Goal: Task Accomplishment & Management: Use online tool/utility

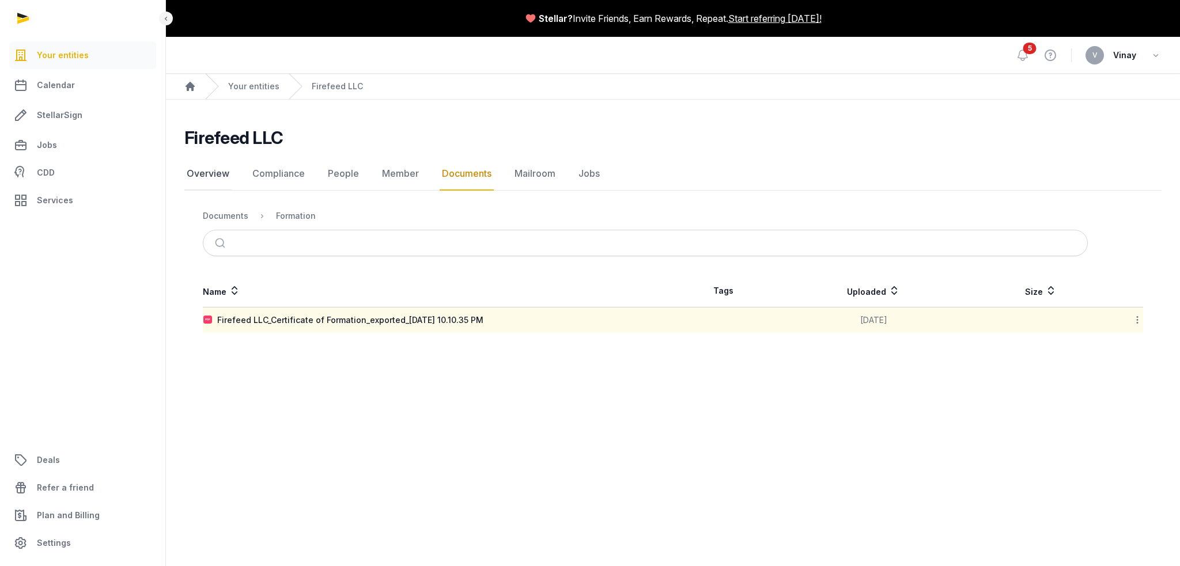
click at [212, 175] on link "Overview" at bounding box center [207, 173] width 47 height 33
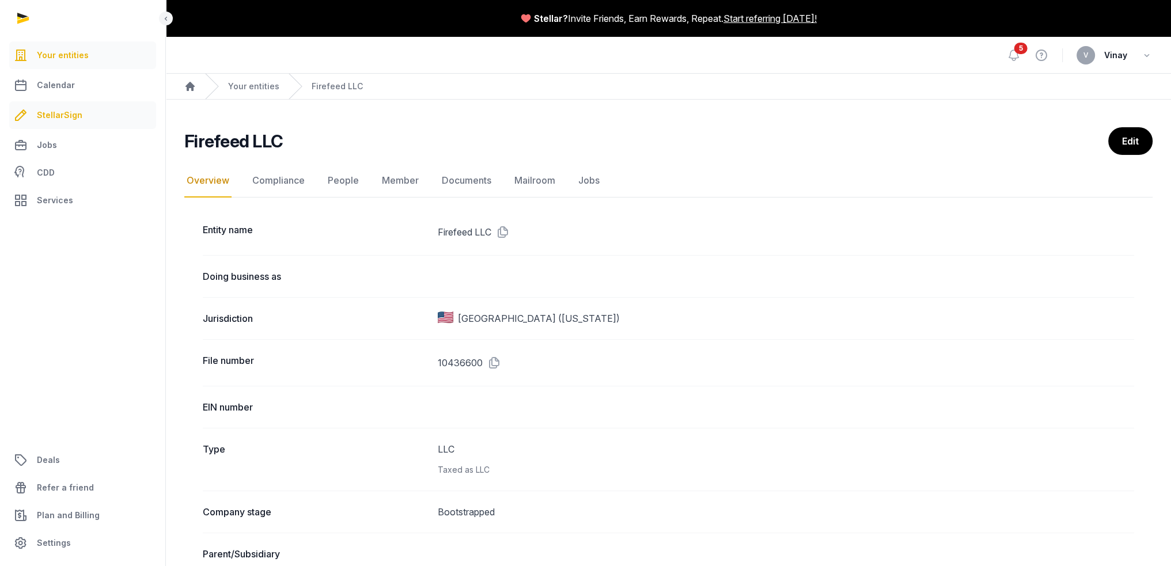
click at [78, 126] on link "StellarSign" at bounding box center [82, 115] width 147 height 28
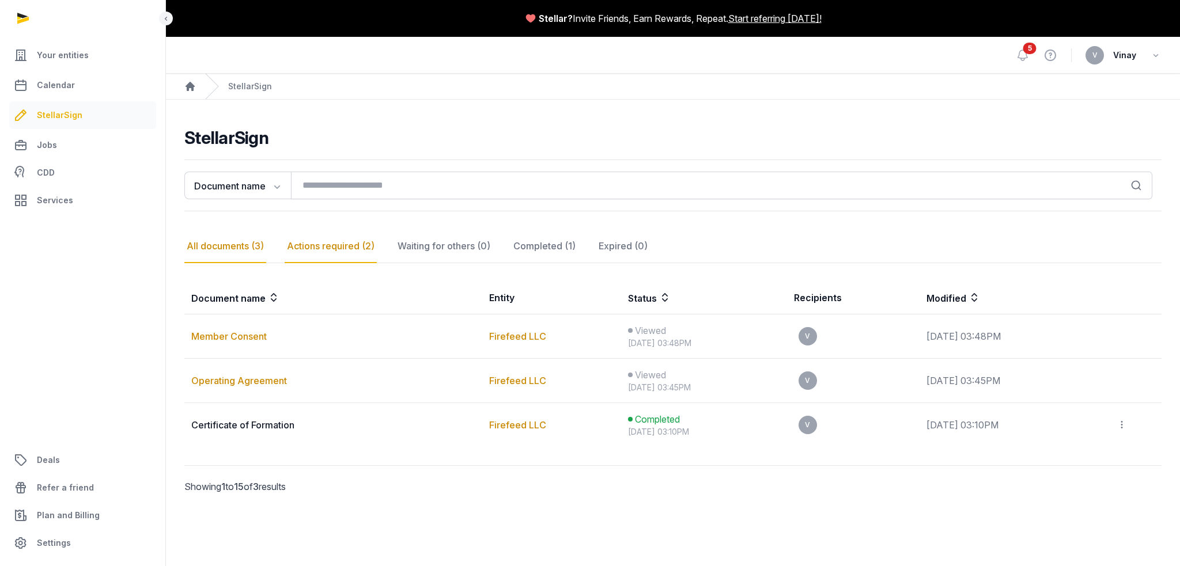
click at [310, 241] on div "Actions required (2)" at bounding box center [331, 246] width 92 height 33
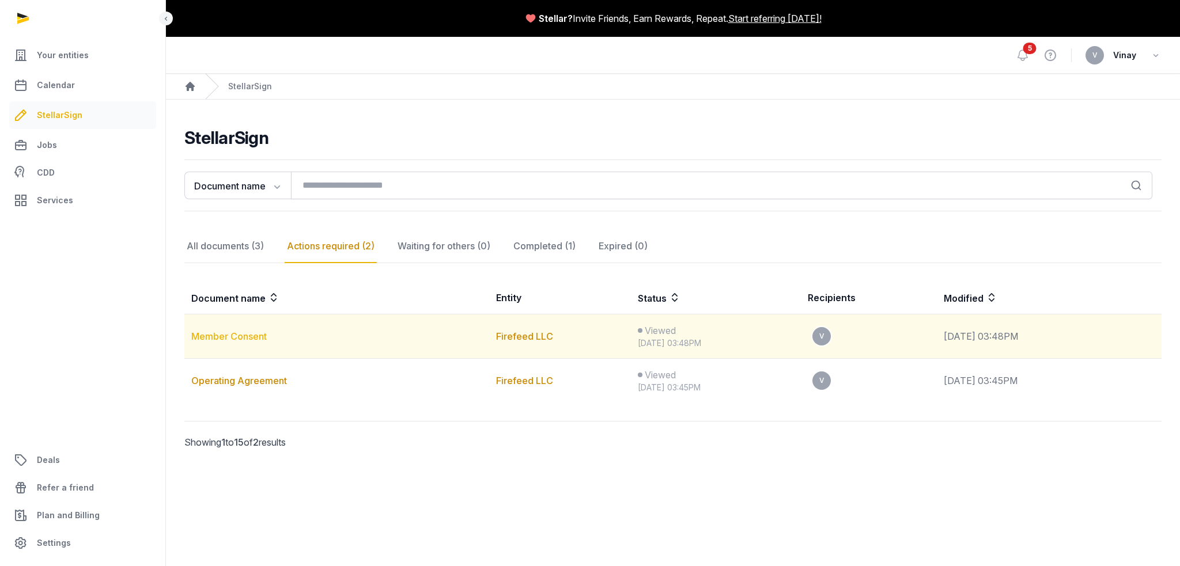
click at [240, 335] on link "Member Consent" at bounding box center [228, 337] width 75 height 12
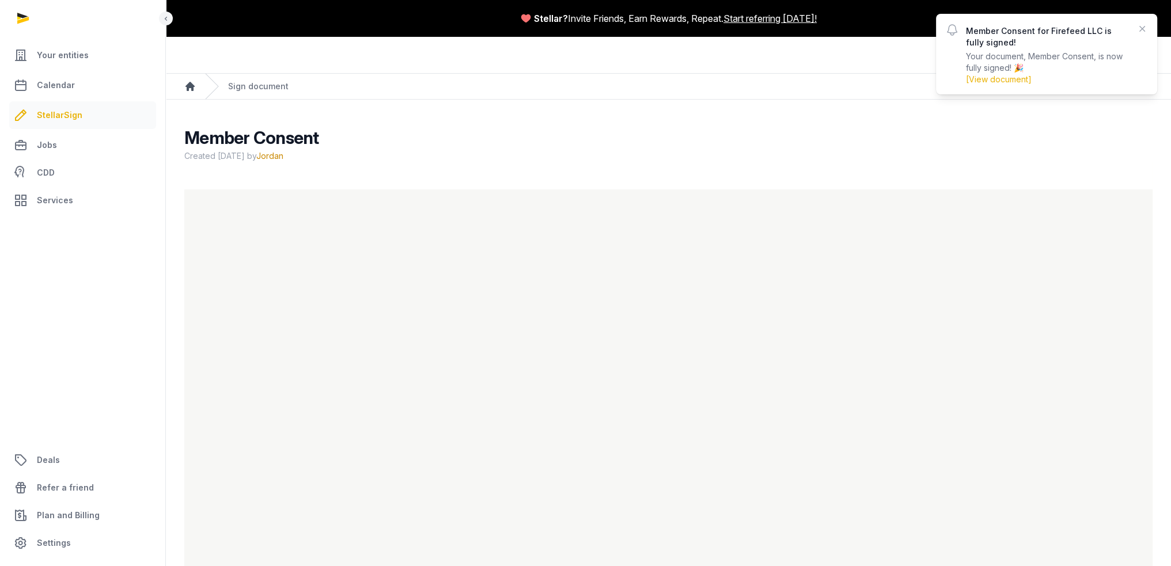
click at [192, 83] on icon "Breadcrumb" at bounding box center [190, 87] width 12 height 12
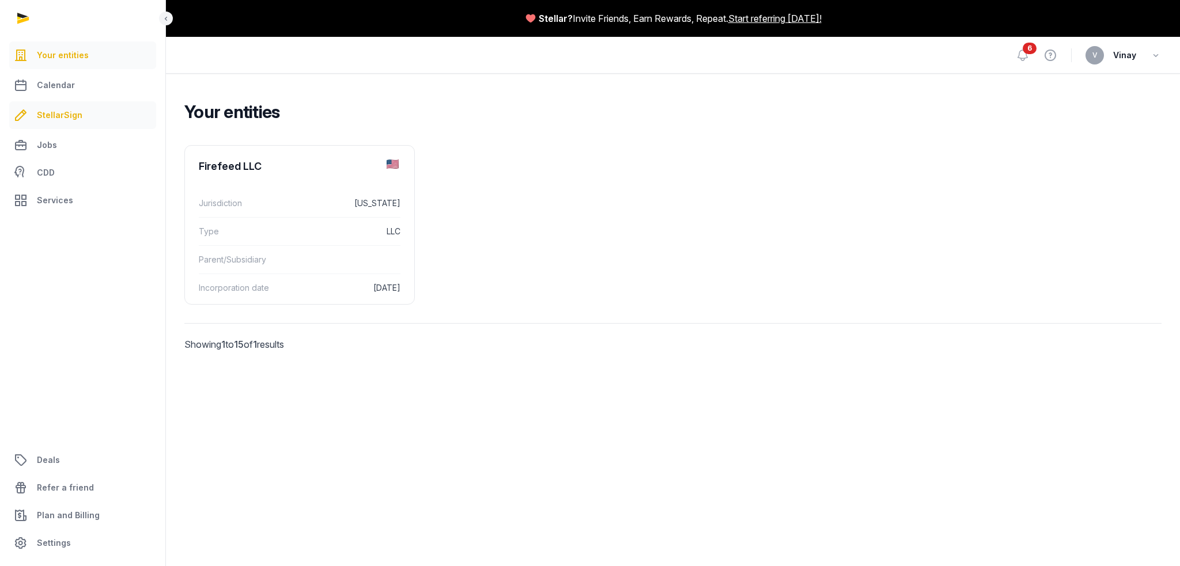
click at [65, 118] on span "StellarSign" at bounding box center [60, 115] width 46 height 14
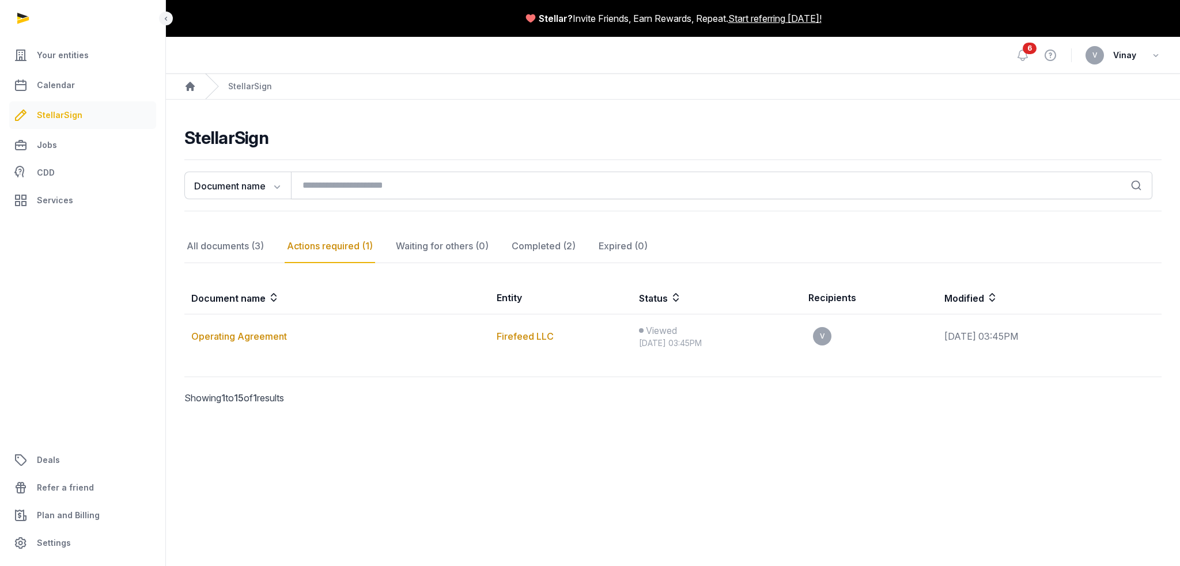
click at [316, 246] on div "Actions required (1)" at bounding box center [330, 246] width 90 height 33
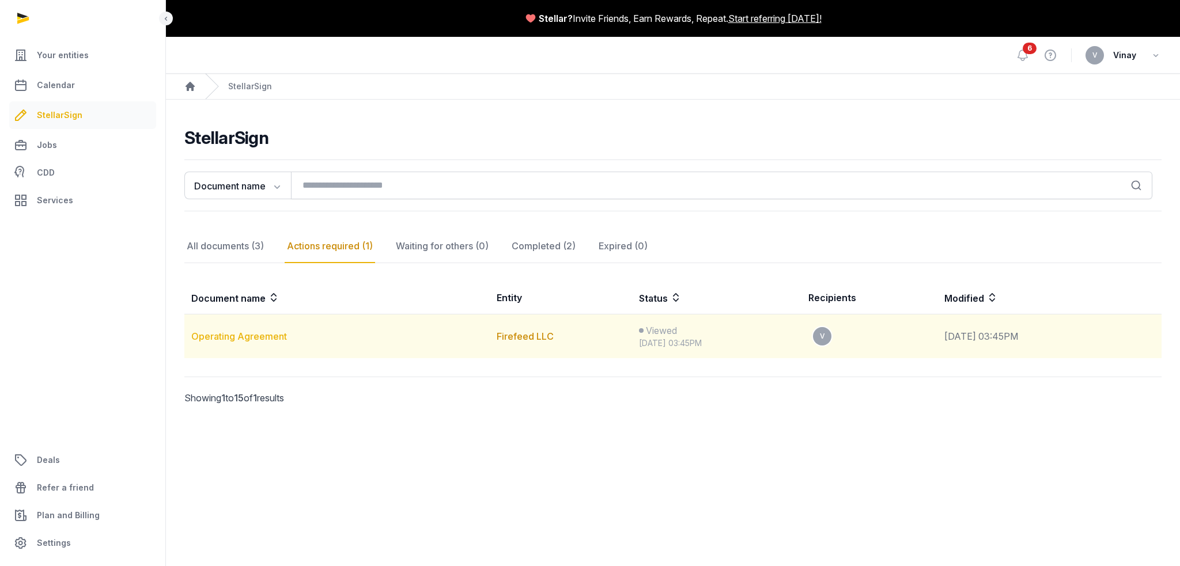
click at [253, 334] on link "Operating Agreement" at bounding box center [239, 337] width 96 height 12
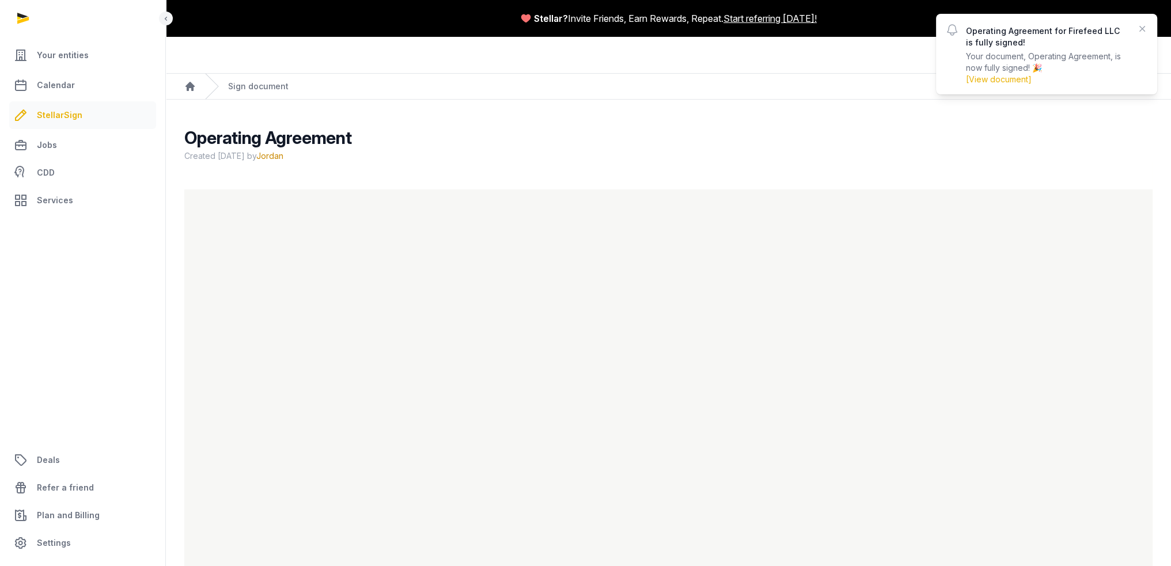
click at [66, 119] on span "StellarSign" at bounding box center [60, 115] width 46 height 14
